Goal: Navigation & Orientation: Find specific page/section

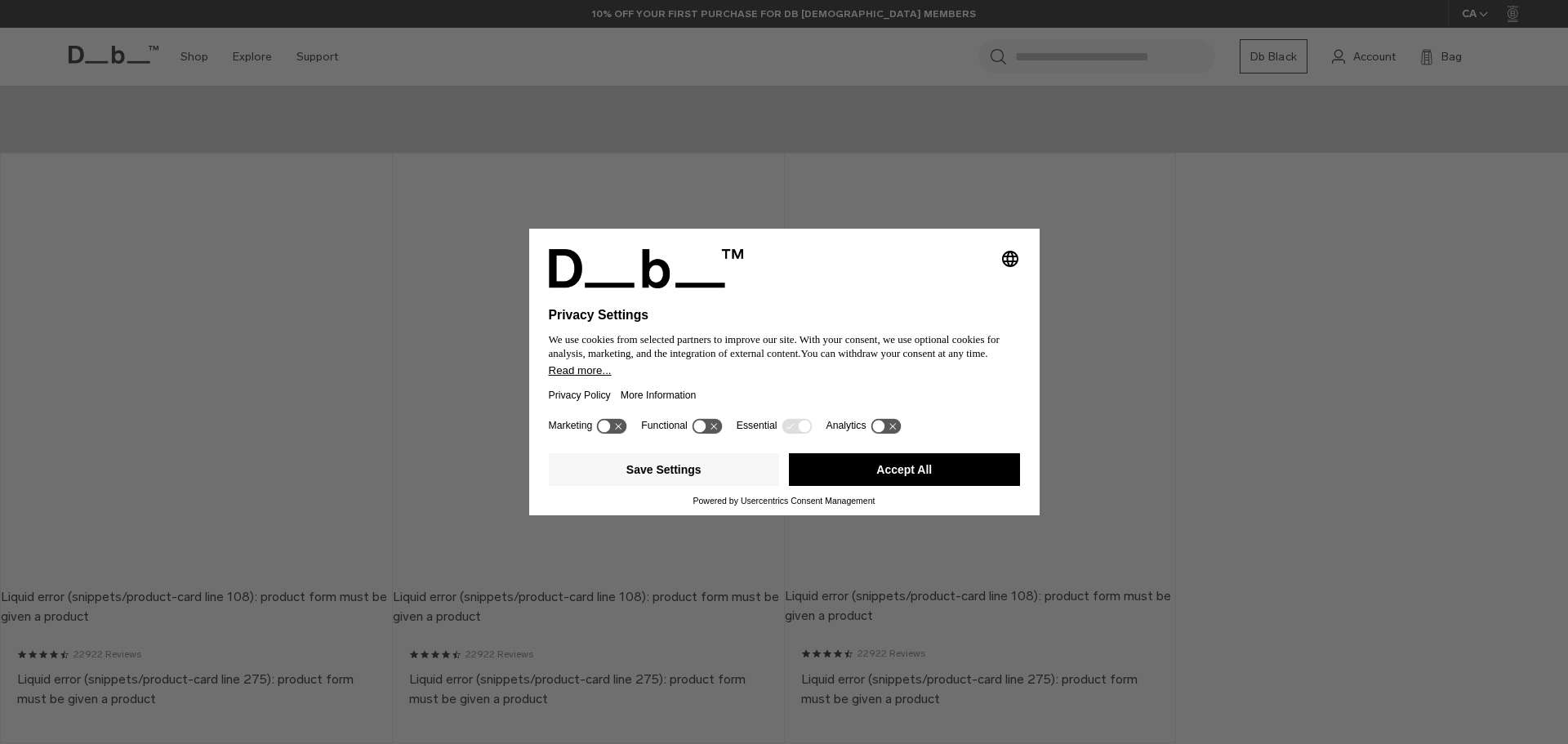
click at [880, 467] on button "Accept All" at bounding box center [905, 469] width 231 height 33
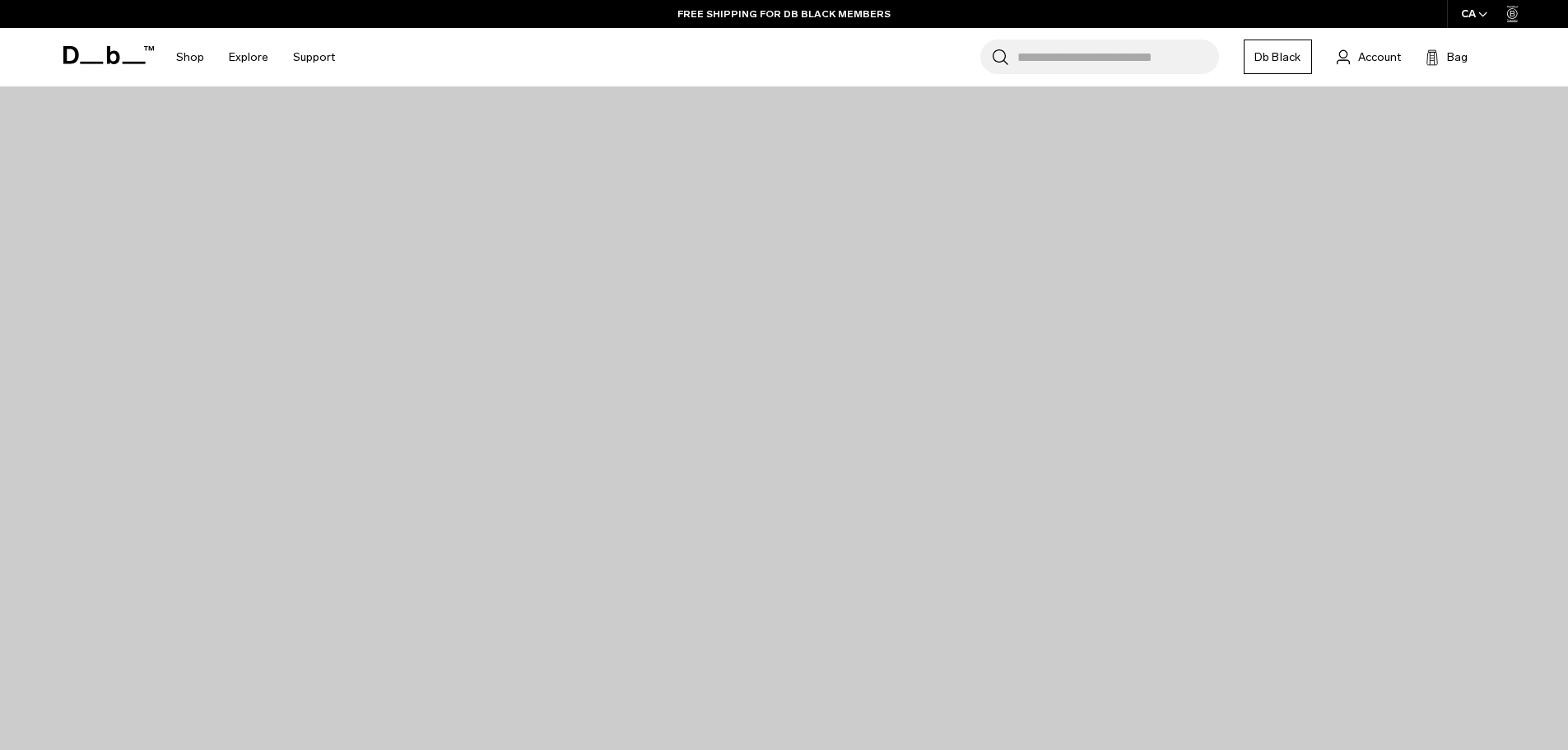
drag, startPoint x: 700, startPoint y: 449, endPoint x: 910, endPoint y: 443, distance: 210.1
click at [908, 449] on div at bounding box center [784, 446] width 1383 height 99
drag, startPoint x: 326, startPoint y: 35, endPoint x: 359, endPoint y: 55, distance: 38.6
click at [818, 11] on link "10% OFF YOUR FIRST PURCHASE FOR DB [DEMOGRAPHIC_DATA] MEMBERS" at bounding box center [784, 13] width 387 height 15
click at [824, 17] on link "BUY NOW, PAY LATER WITH [PERSON_NAME]" at bounding box center [784, 13] width 230 height 15
